Goal: Transaction & Acquisition: Purchase product/service

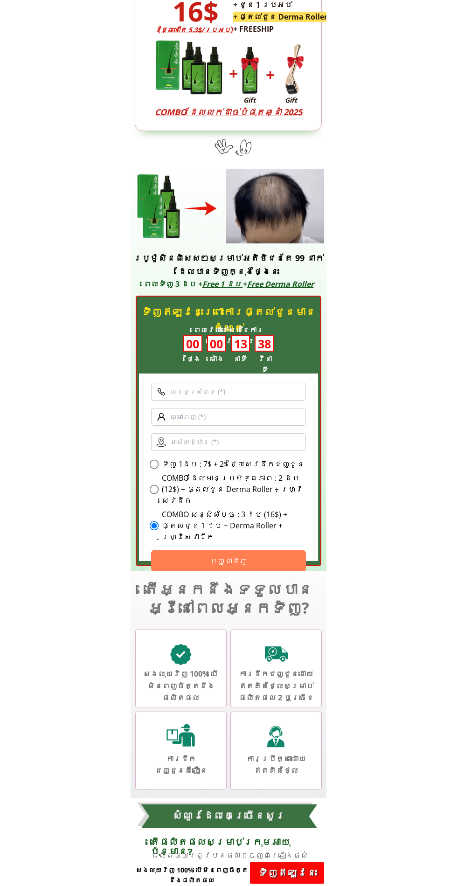
scroll to position [2709, 0]
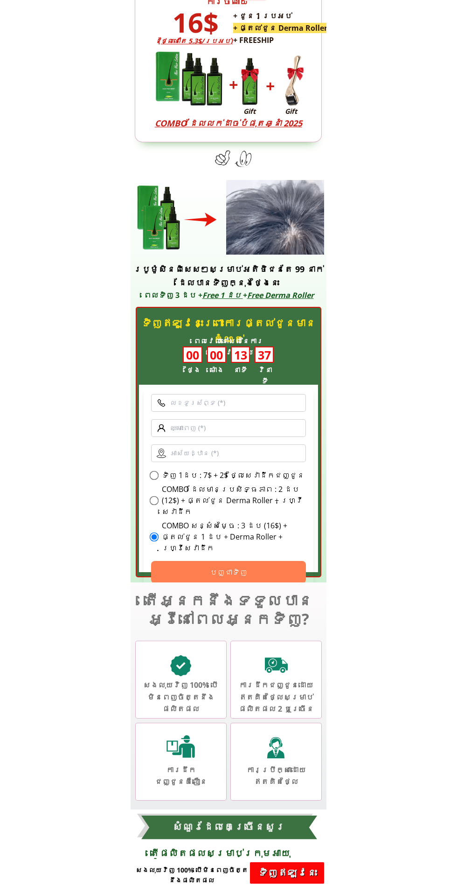
click at [265, 530] on label "COMBO សន្សំសម្ចៃ : 3 ដប (16$) + ផ្តល់ជូន 1 ដប + Derma Roller + ហ្វ្រីសេវាដឹក" at bounding box center [234, 537] width 144 height 34
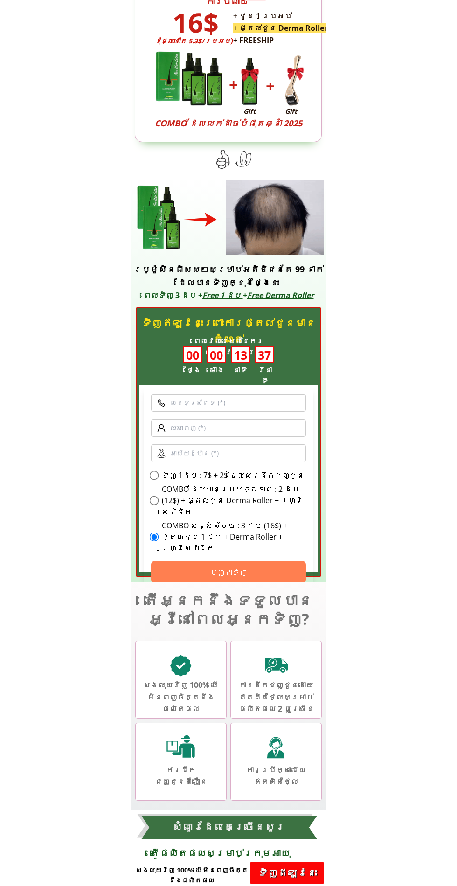
click at [159, 533] on input "COMBO សន្សំសម្ចៃ : 3 ដប (16$) + ផ្តល់ជូន 1 ដប + Derma Roller + ហ្វ្រីសេវាដឹក" at bounding box center [154, 537] width 9 height 9
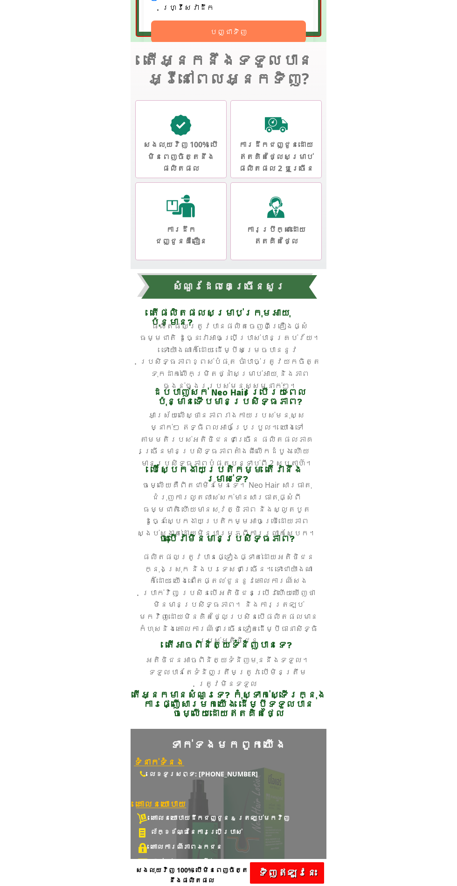
click at [296, 777] on p "ទិញ​ឥឡូវនេះ" at bounding box center [287, 872] width 74 height 21
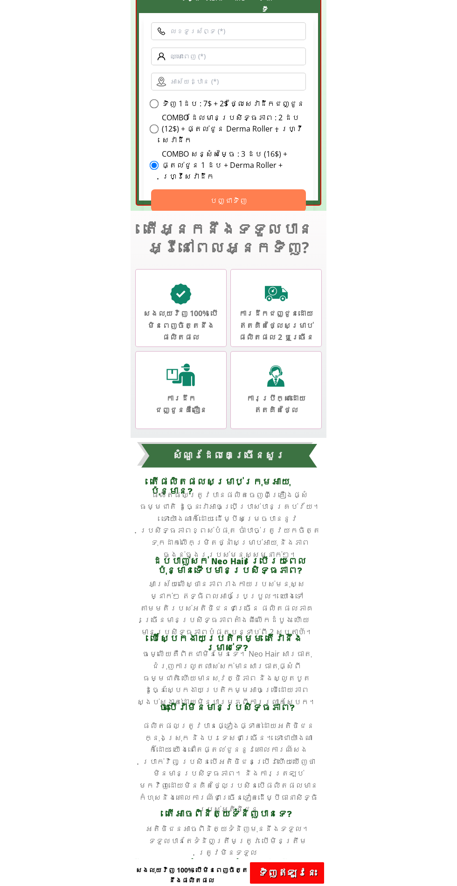
click at [308, 777] on p "ទិញ​ឥឡូវនេះ" at bounding box center [287, 872] width 74 height 21
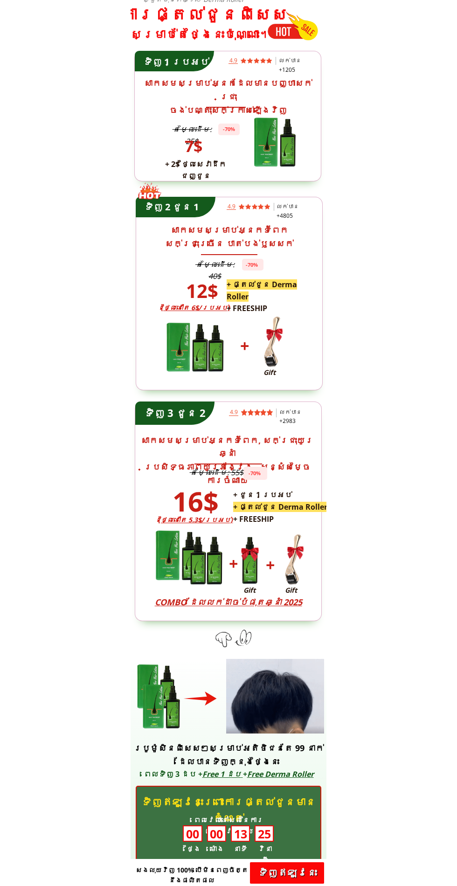
click at [312, 777] on p "ទិញ​ឥឡូវនេះ" at bounding box center [287, 872] width 74 height 21
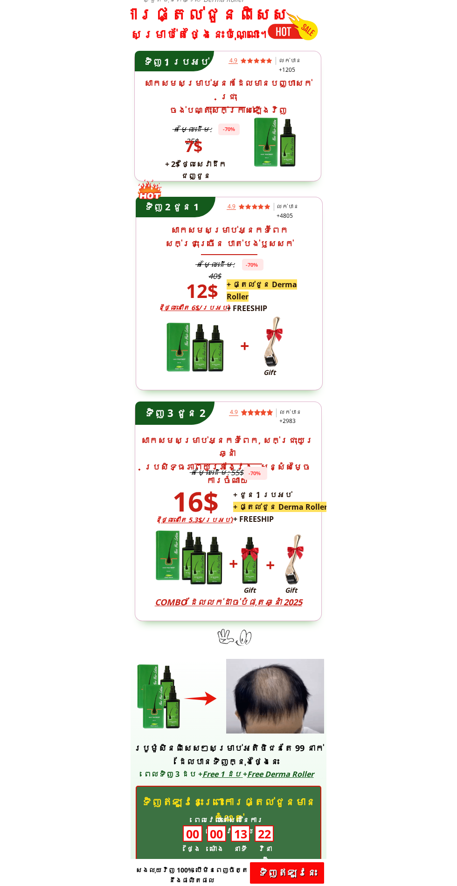
click at [311, 777] on p "ទិញ​ឥឡូវនេះ" at bounding box center [287, 872] width 74 height 21
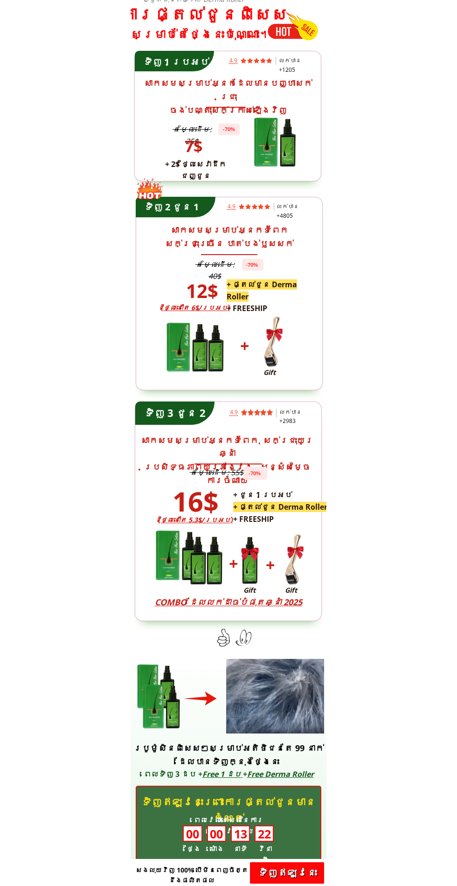
click at [289, 777] on p "ទិញ​ឥឡូវនេះ" at bounding box center [287, 872] width 74 height 21
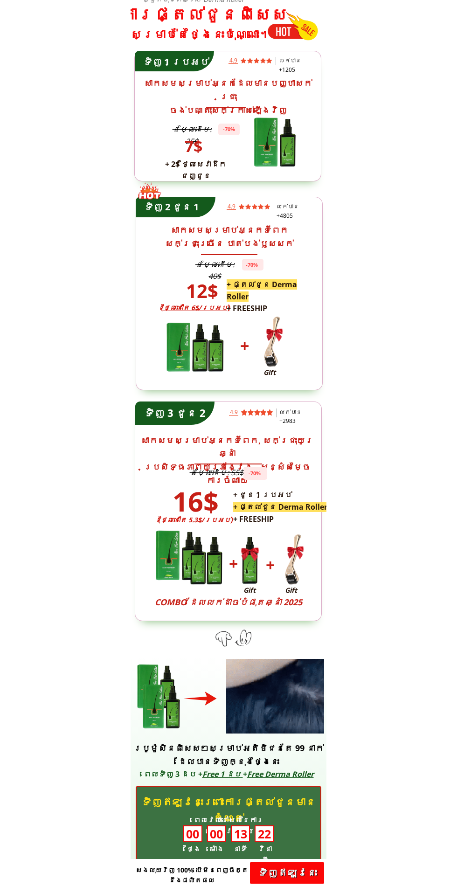
click at [290, 777] on div "ទិញ​ឥឡូវនេះ" at bounding box center [287, 872] width 74 height 21
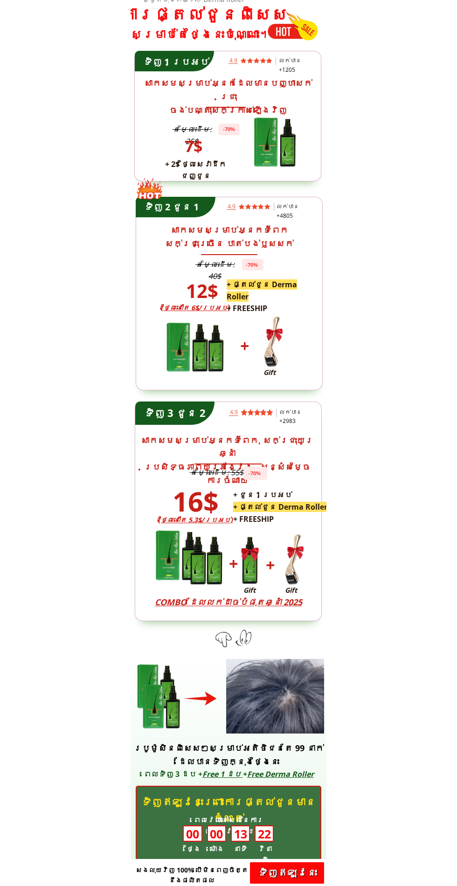
click at [287, 777] on p "ទិញ​ឥឡូវនេះ" at bounding box center [287, 872] width 74 height 21
